Goal: Entertainment & Leisure: Consume media (video, audio)

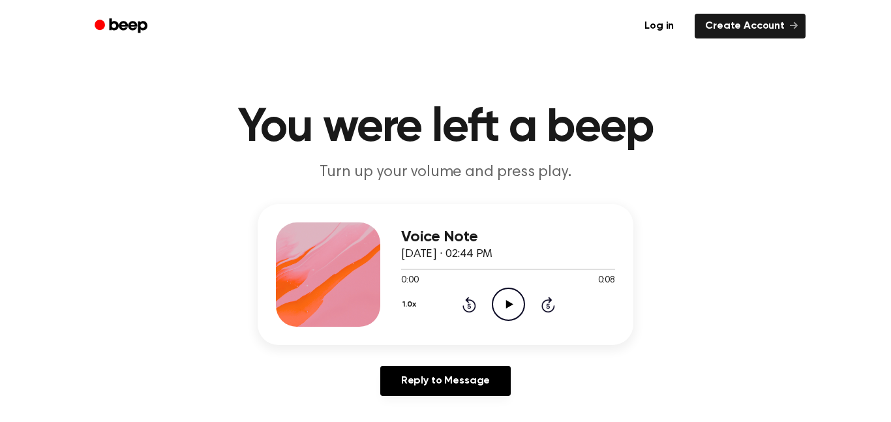
click at [499, 295] on icon "Play Audio" at bounding box center [508, 304] width 33 height 33
click at [495, 305] on icon "Play Audio" at bounding box center [508, 304] width 33 height 33
click at [494, 304] on icon "Play Audio" at bounding box center [508, 304] width 33 height 33
click at [509, 297] on icon "Play Audio" at bounding box center [508, 304] width 33 height 33
click at [514, 293] on icon "Play Audio" at bounding box center [508, 304] width 33 height 33
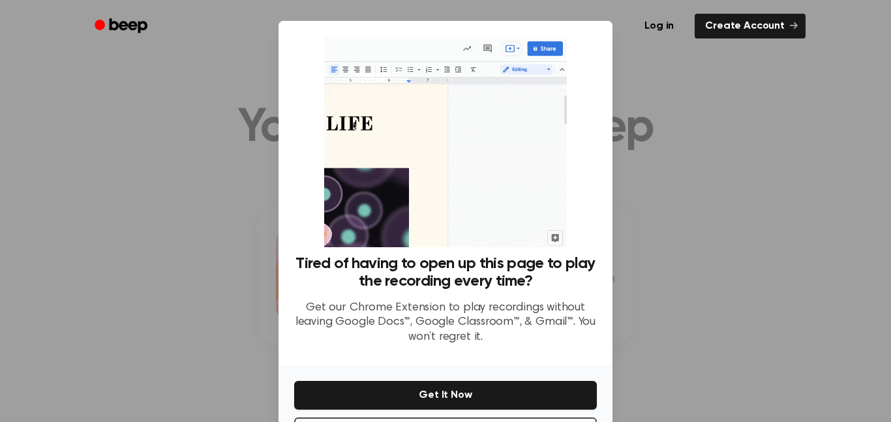
scroll to position [53, 0]
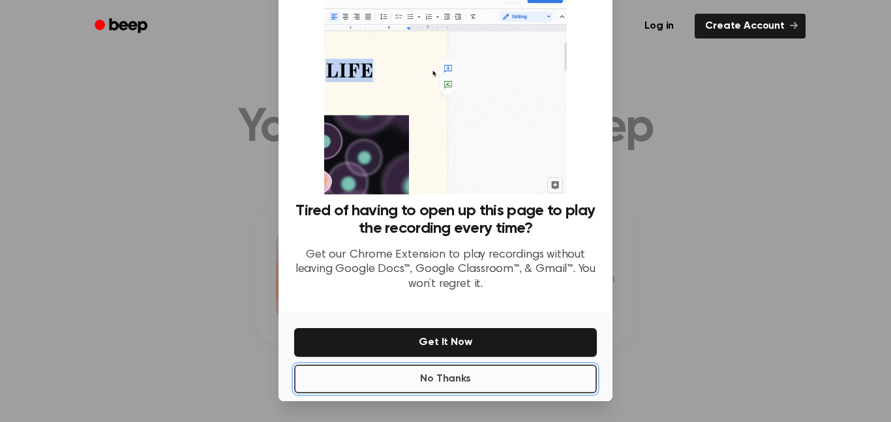
click at [457, 380] on button "No Thanks" at bounding box center [445, 379] width 303 height 29
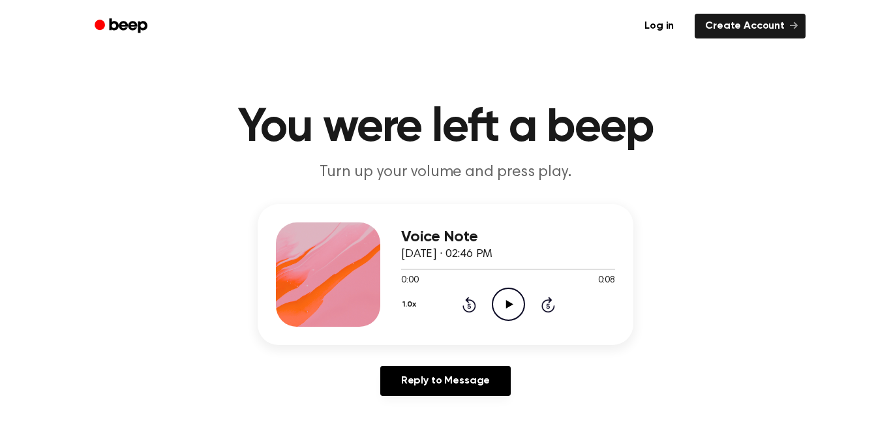
click at [505, 307] on icon "Play Audio" at bounding box center [508, 304] width 33 height 33
click at [508, 295] on icon "Play Audio" at bounding box center [508, 304] width 33 height 33
click at [500, 310] on icon "Play Audio" at bounding box center [508, 304] width 33 height 33
click at [498, 305] on icon "Play Audio" at bounding box center [508, 304] width 33 height 33
click at [516, 320] on icon "Play Audio" at bounding box center [508, 304] width 33 height 33
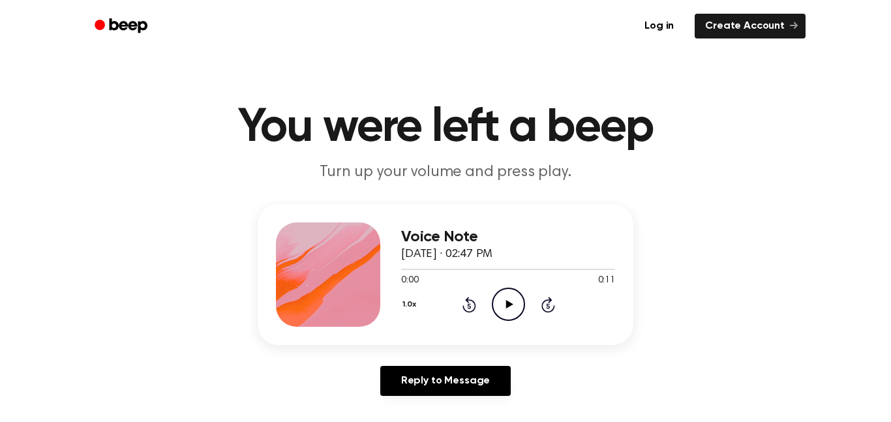
click at [499, 311] on icon "Play Audio" at bounding box center [508, 304] width 33 height 33
click at [513, 318] on icon "Play Audio" at bounding box center [508, 304] width 33 height 33
click at [502, 291] on icon "Play Audio" at bounding box center [508, 304] width 33 height 33
click at [502, 309] on icon "Play Audio" at bounding box center [508, 304] width 33 height 33
click at [503, 302] on icon "Play Audio" at bounding box center [508, 304] width 33 height 33
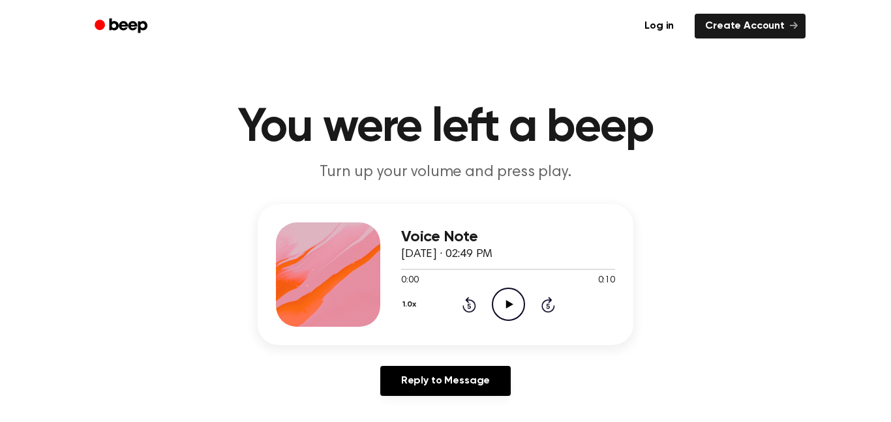
click at [500, 320] on icon "Play Audio" at bounding box center [508, 304] width 33 height 33
click at [494, 299] on icon "Play Audio" at bounding box center [508, 304] width 33 height 33
click at [516, 307] on icon "Play Audio" at bounding box center [508, 304] width 33 height 33
click at [517, 310] on icon "Play Audio" at bounding box center [508, 304] width 33 height 33
click at [500, 314] on icon "Play Audio" at bounding box center [508, 304] width 33 height 33
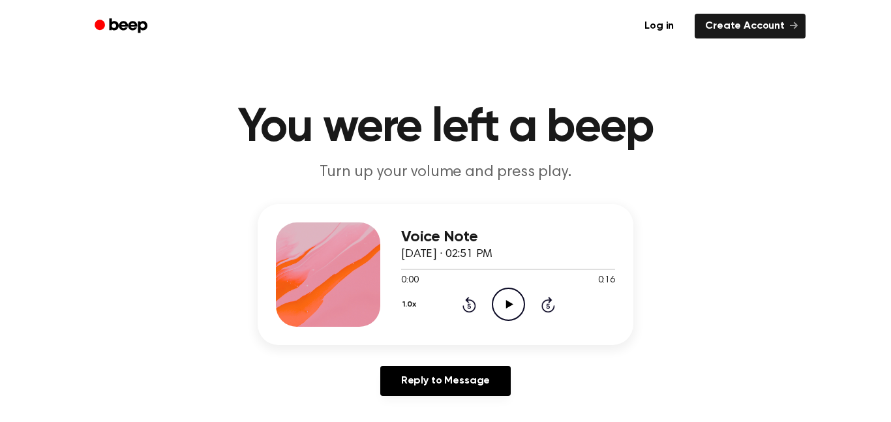
click at [500, 307] on icon "Play Audio" at bounding box center [508, 304] width 33 height 33
click at [496, 317] on icon "Play Audio" at bounding box center [508, 304] width 33 height 33
click at [513, 308] on icon "Play Audio" at bounding box center [508, 304] width 33 height 33
